Goal: Check status

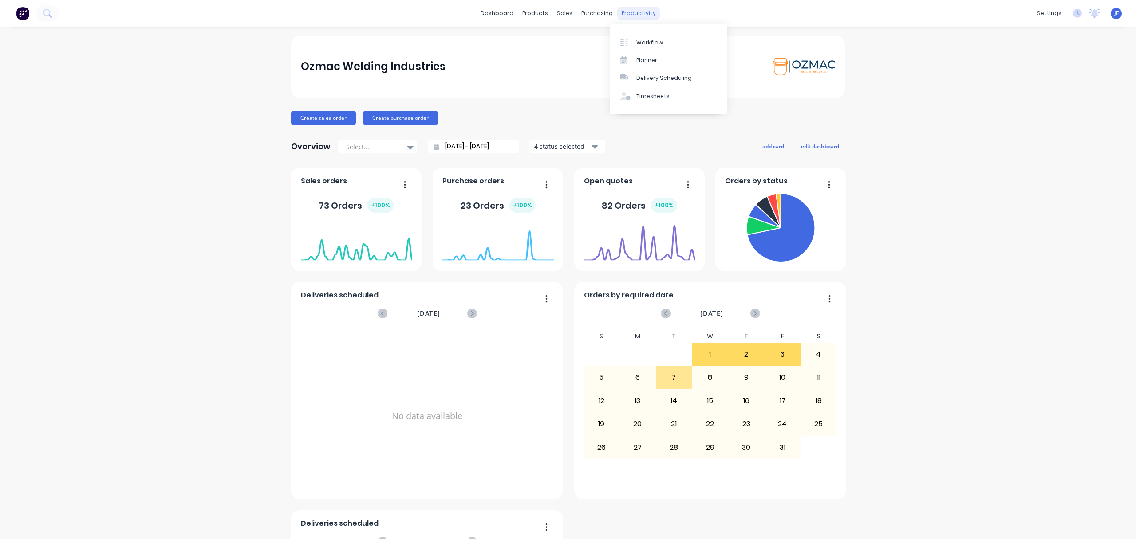
click at [627, 12] on div "productivity" at bounding box center [638, 13] width 43 height 13
click at [639, 45] on div "Workflow" at bounding box center [649, 43] width 27 height 8
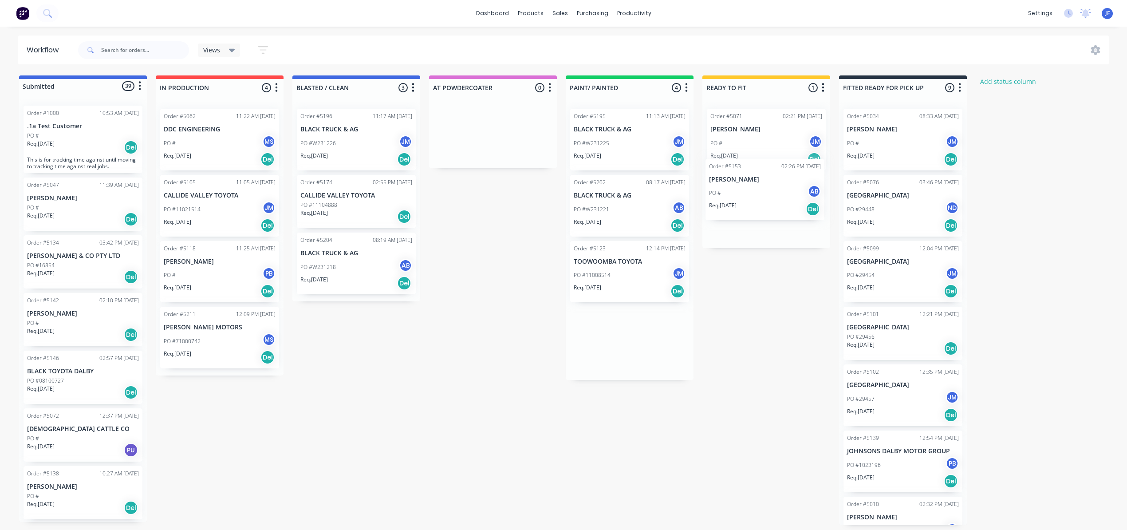
drag, startPoint x: 623, startPoint y: 140, endPoint x: 762, endPoint y: 192, distance: 148.5
click at [762, 192] on div "Submitted 39 Status colour #4169E1 hex #4169E1 Save Cancel Summaries Total orde…" at bounding box center [604, 299] width 1222 height 449
click at [627, 152] on div "Req. [DATE] Del" at bounding box center [630, 159] width 112 height 15
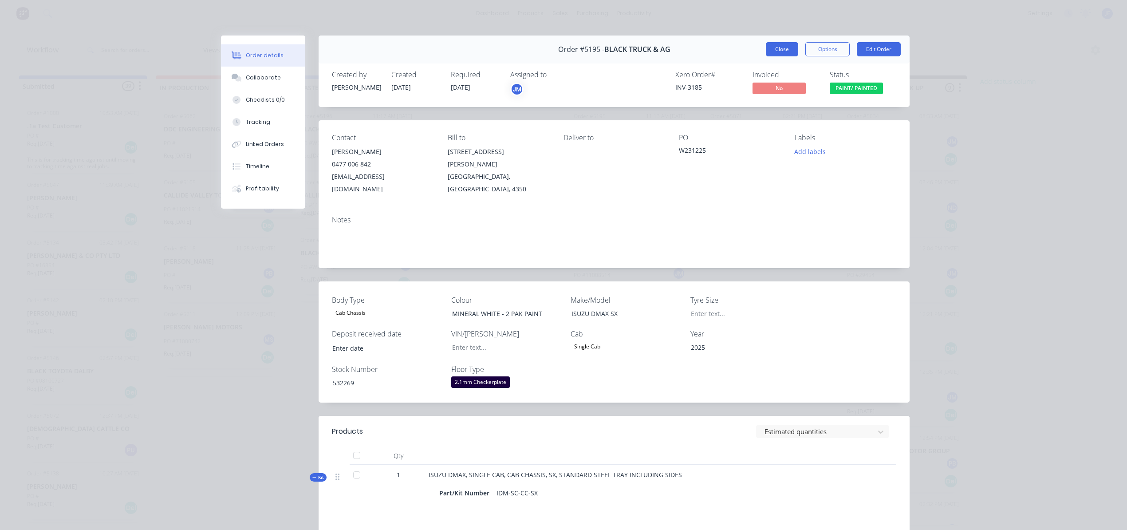
click at [785, 54] on button "Close" at bounding box center [782, 49] width 32 height 14
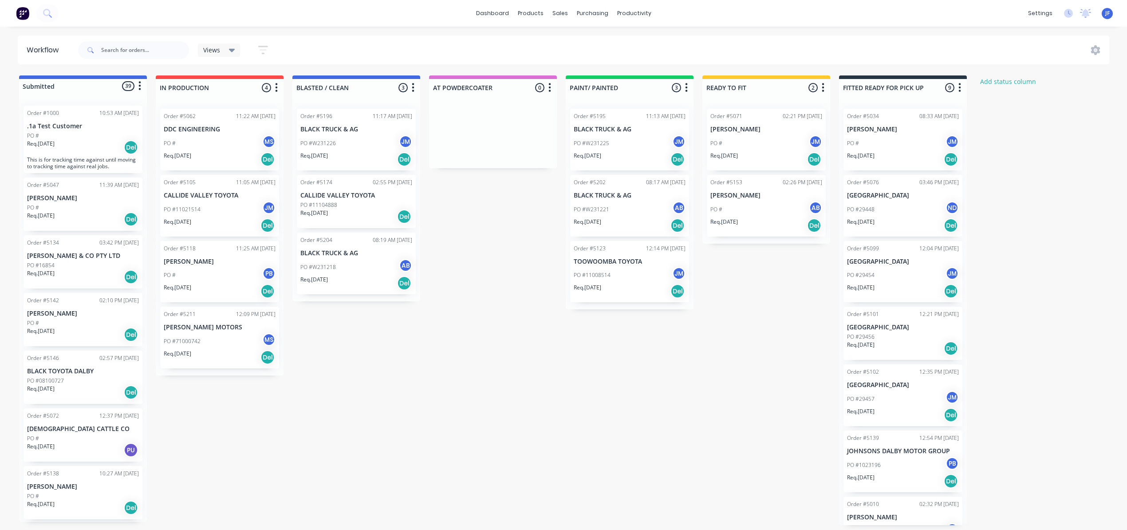
click at [625, 214] on div "PO #W231221 AB" at bounding box center [630, 209] width 112 height 17
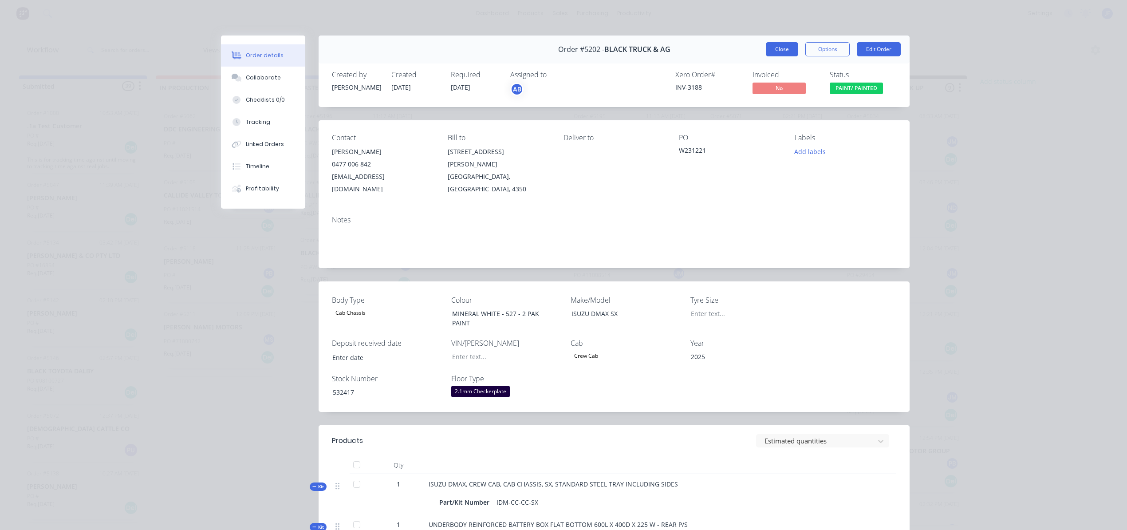
click at [775, 51] on button "Close" at bounding box center [782, 49] width 32 height 14
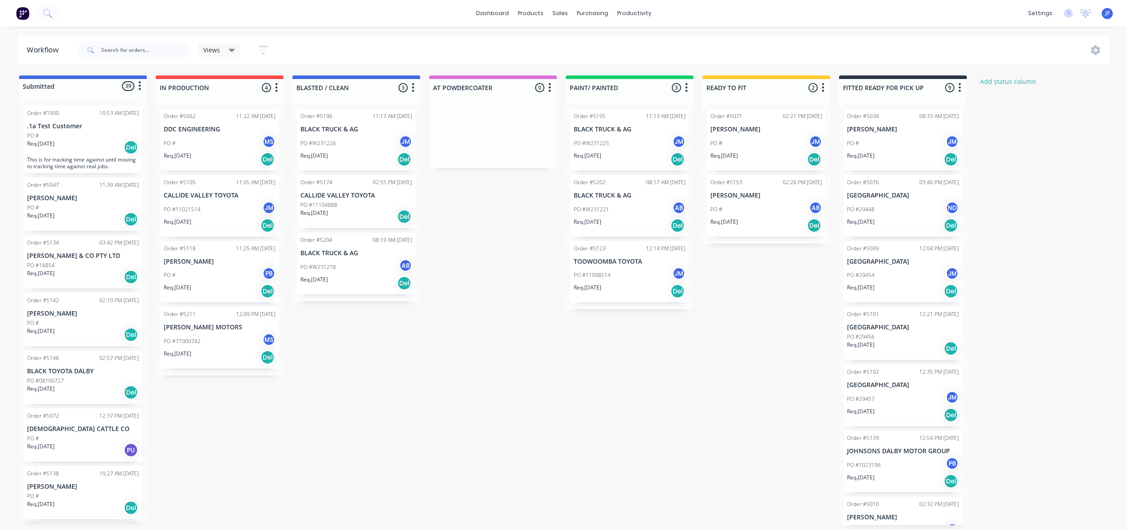
click at [213, 217] on div "PO #11021514 JM" at bounding box center [220, 209] width 112 height 17
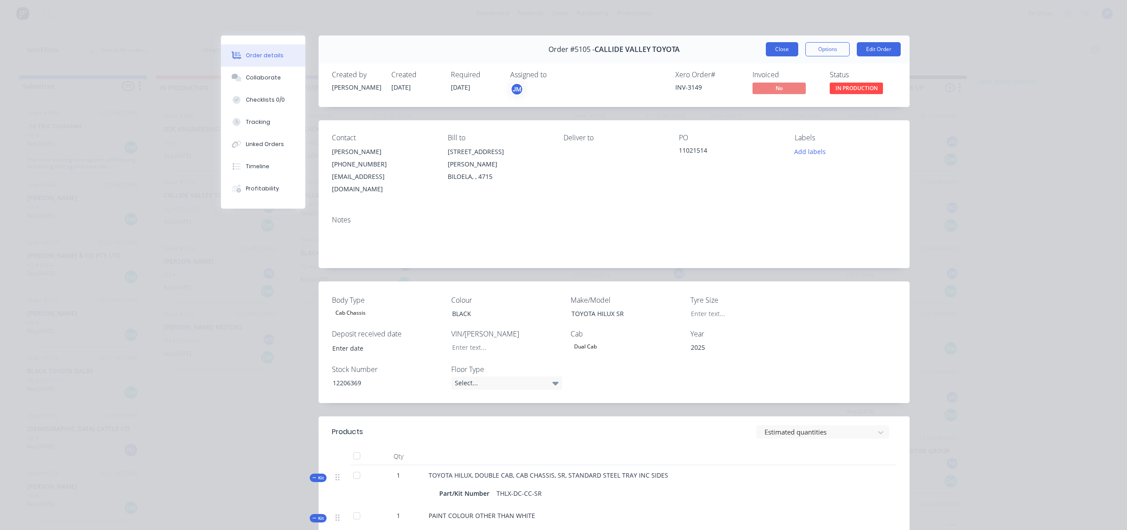
click at [767, 54] on button "Close" at bounding box center [782, 49] width 32 height 14
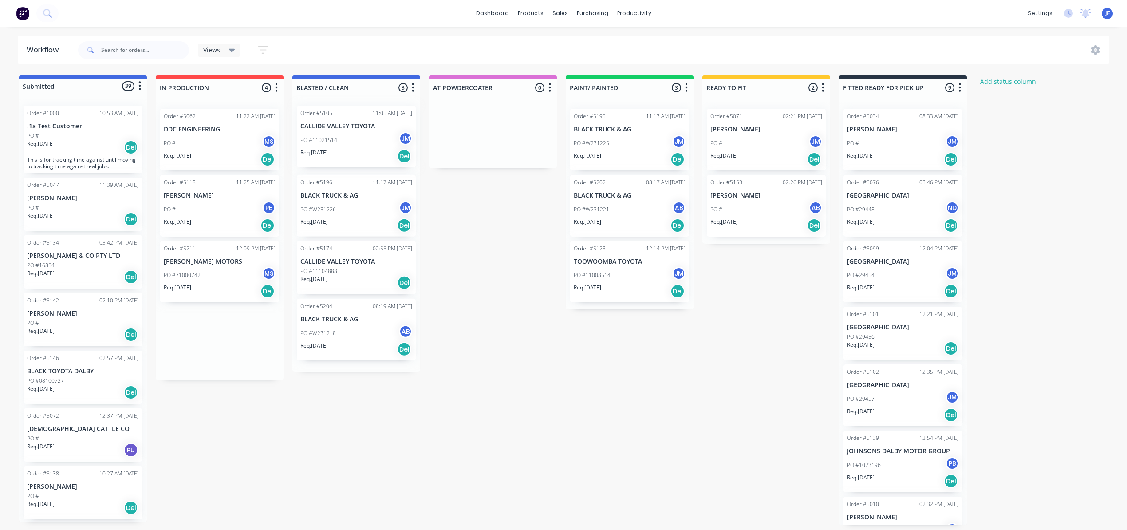
drag, startPoint x: 215, startPoint y: 217, endPoint x: 355, endPoint y: 146, distance: 157.1
click at [355, 146] on div "Submitted 39 Status colour #4169E1 hex #4169E1 Save Cancel Summaries Total orde…" at bounding box center [604, 299] width 1222 height 449
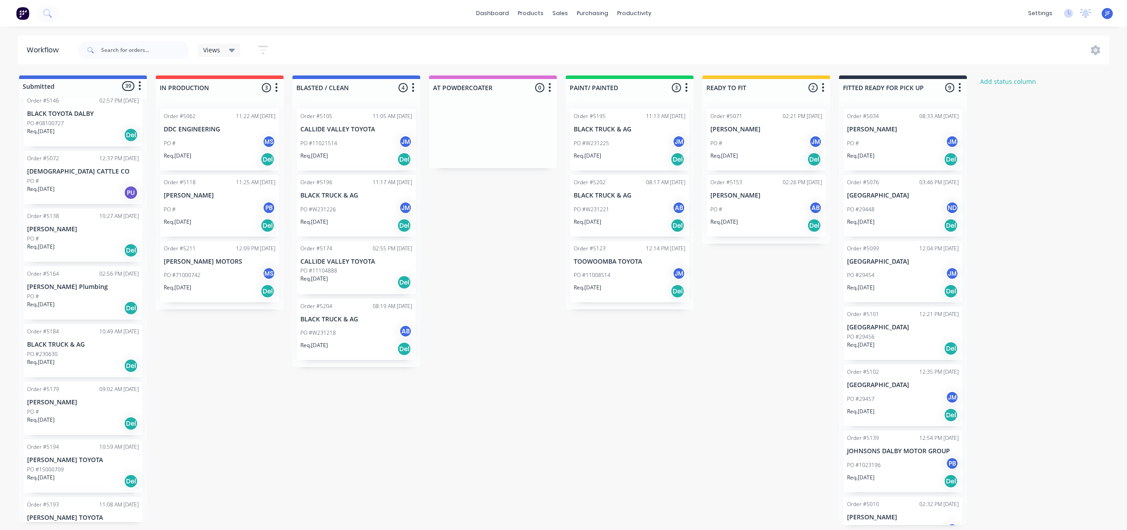
scroll to position [295, 0]
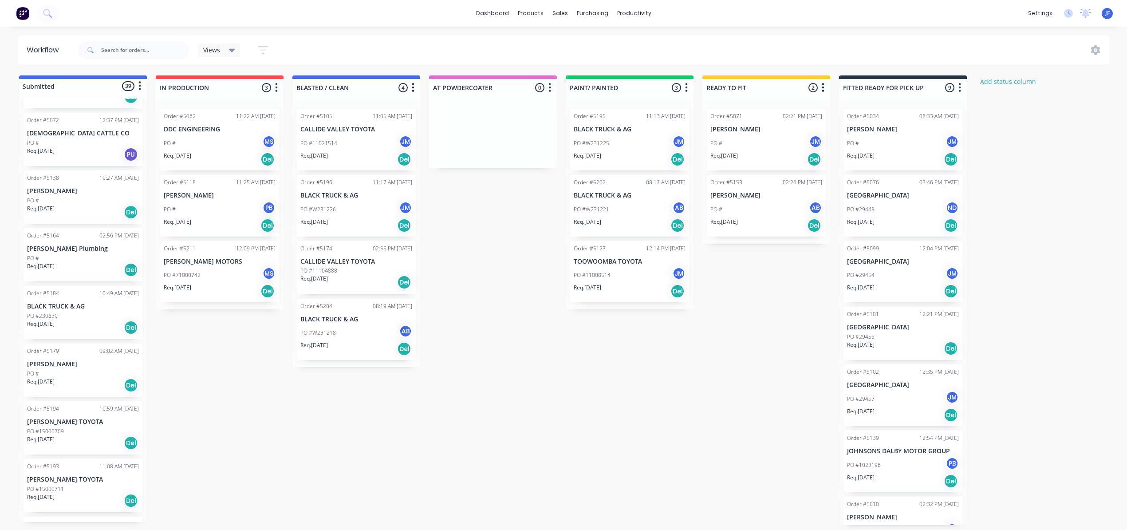
click at [80, 321] on div "Req. [DATE] Del" at bounding box center [83, 327] width 112 height 15
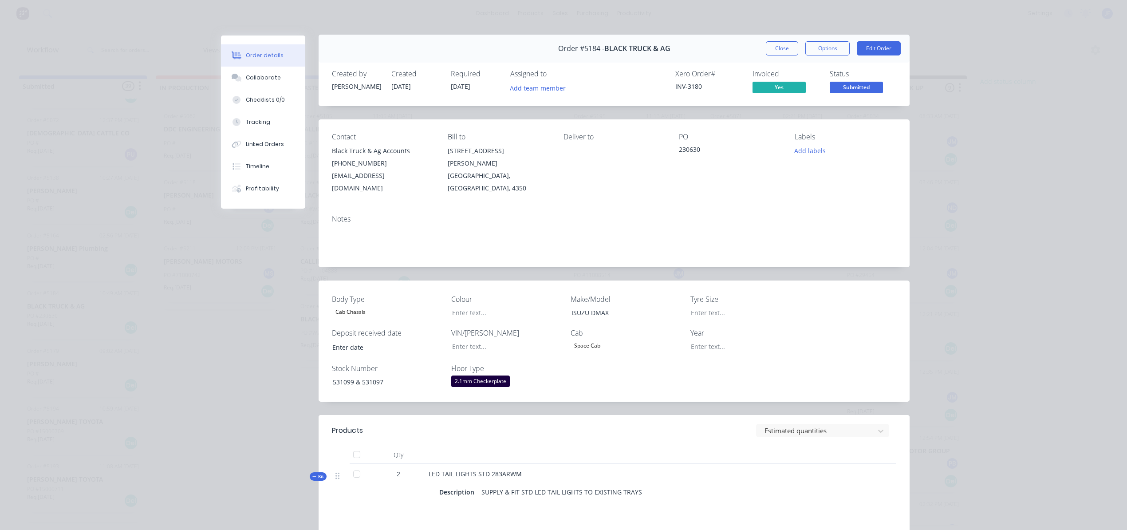
scroll to position [0, 0]
click at [776, 44] on button "Close" at bounding box center [782, 49] width 32 height 14
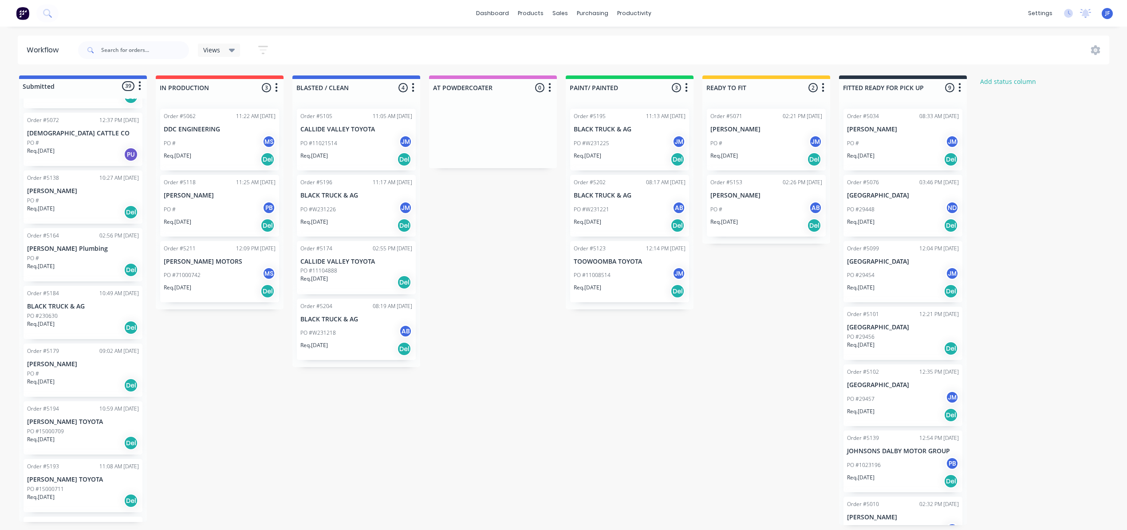
click at [82, 326] on div "Req. [DATE] Del" at bounding box center [83, 327] width 112 height 15
